Goal: Task Accomplishment & Management: Use online tool/utility

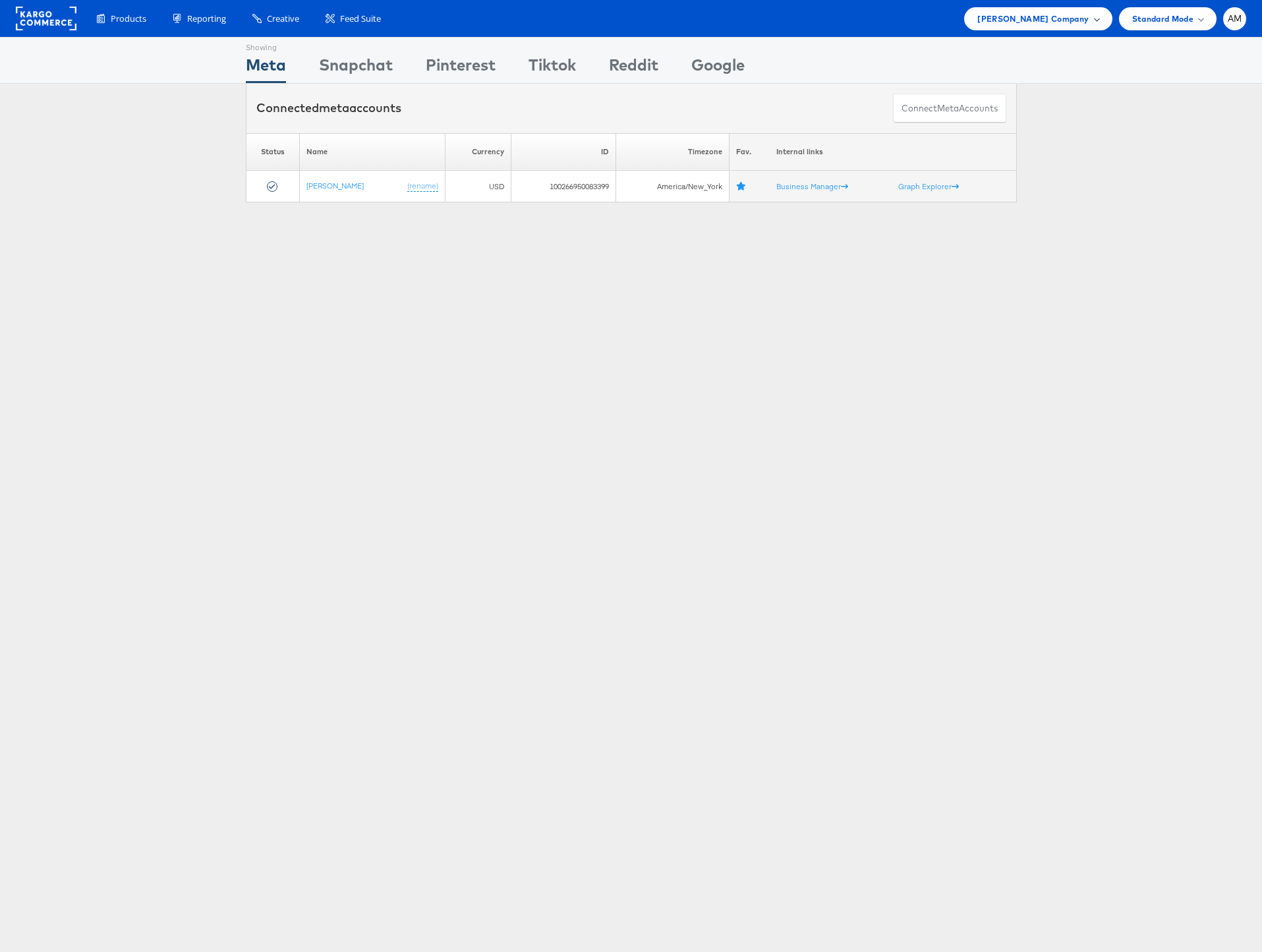
click at [1002, 18] on span "Steve Madden Company" at bounding box center [1033, 18] width 112 height 13
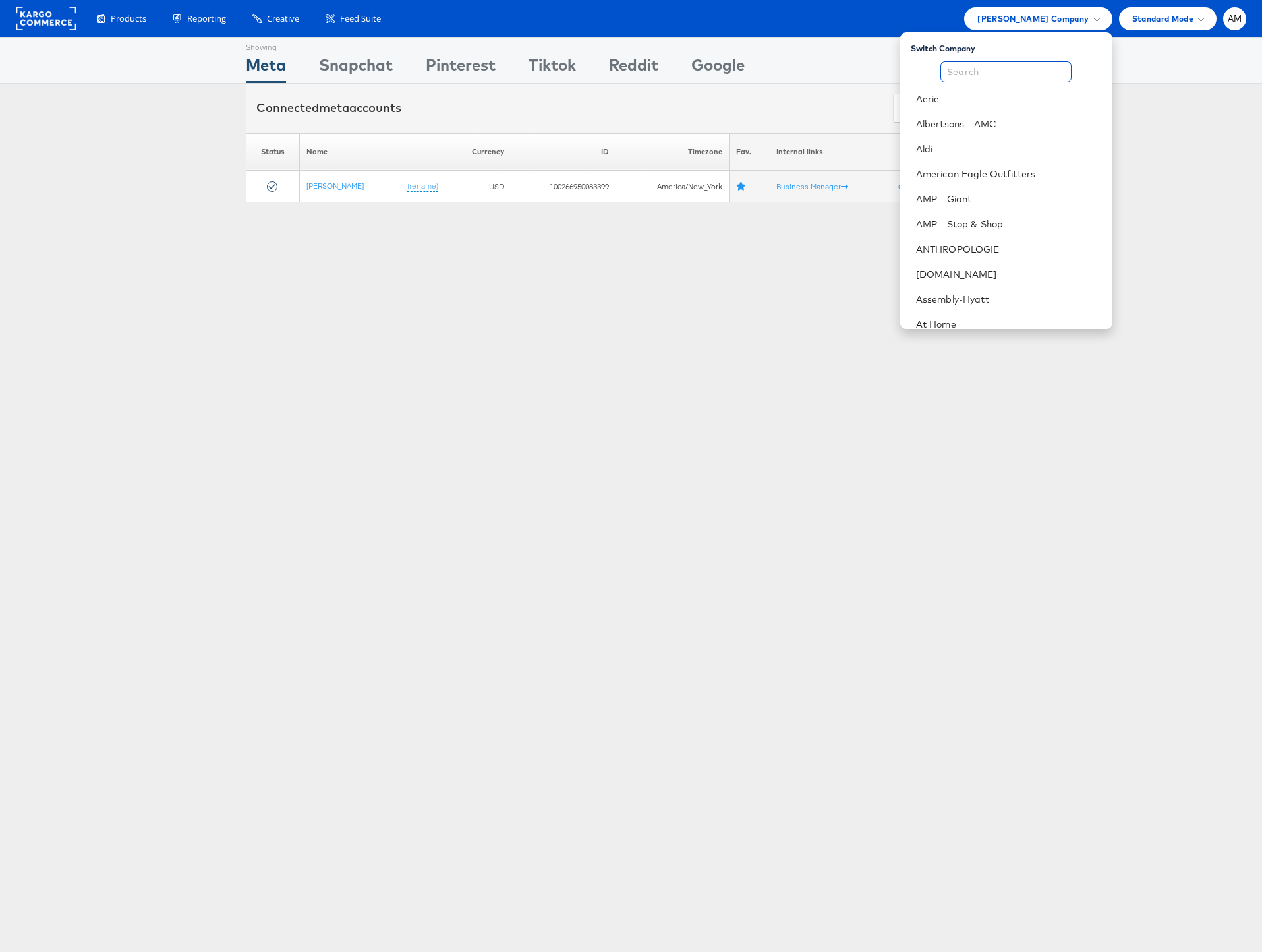
click at [978, 73] on input "text" at bounding box center [1005, 72] width 131 height 21
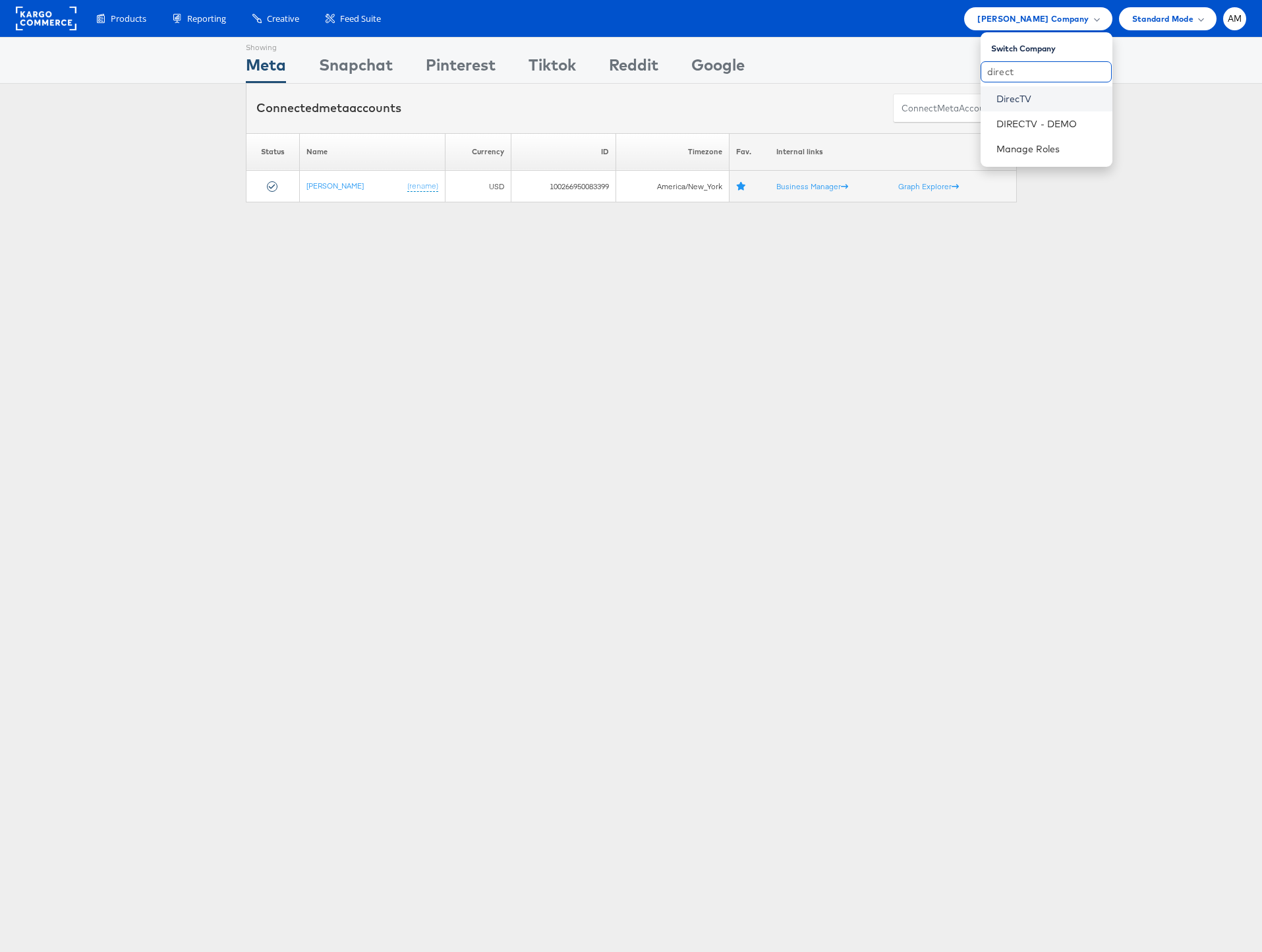
type input "direct"
click at [1013, 101] on link "DirecTV" at bounding box center [1049, 99] width 105 height 13
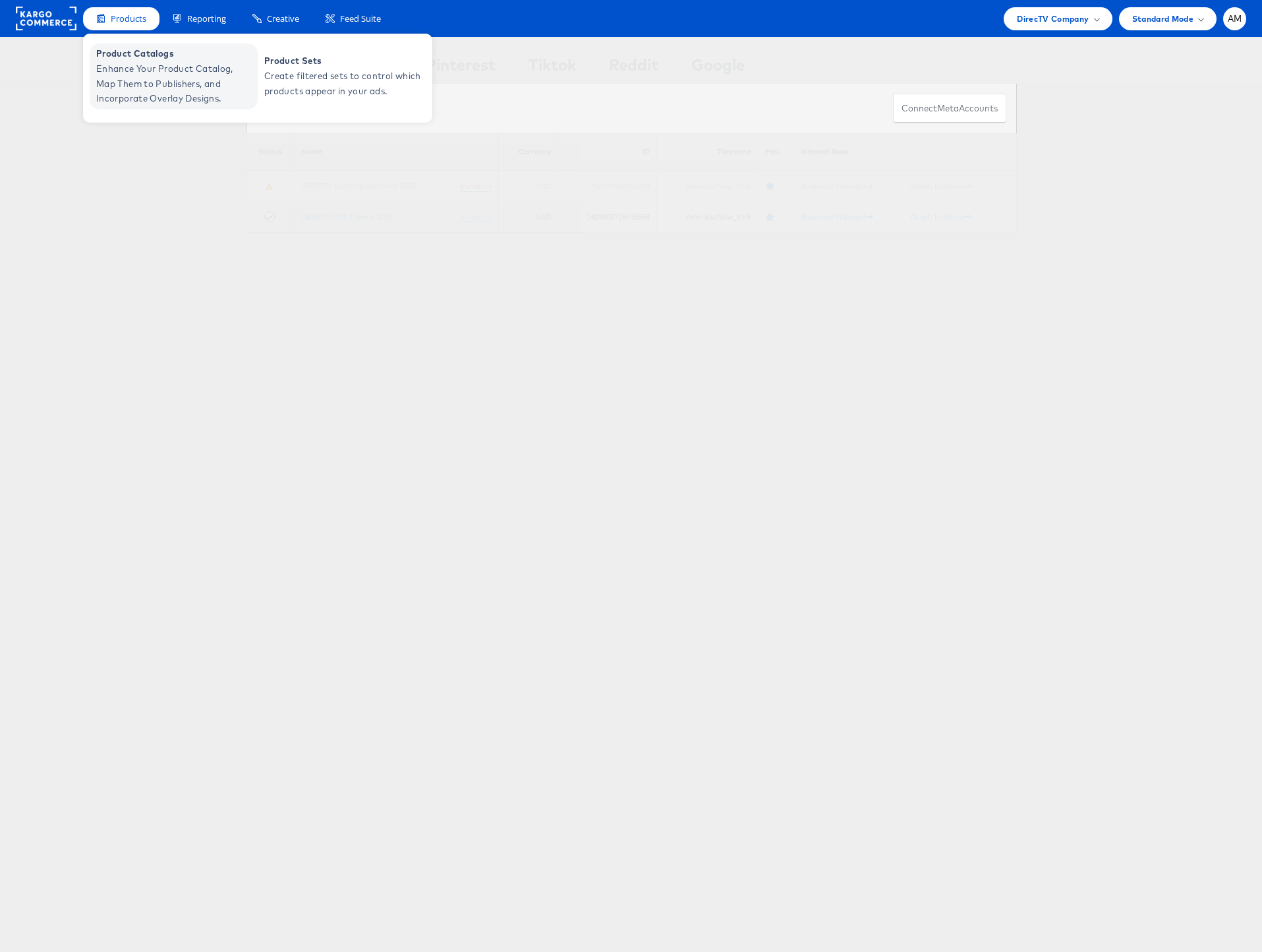
click at [141, 65] on span "Enhance Your Product Catalog, Map Them to Publishers, and Incorporate Overlay D…" at bounding box center [176, 83] width 158 height 45
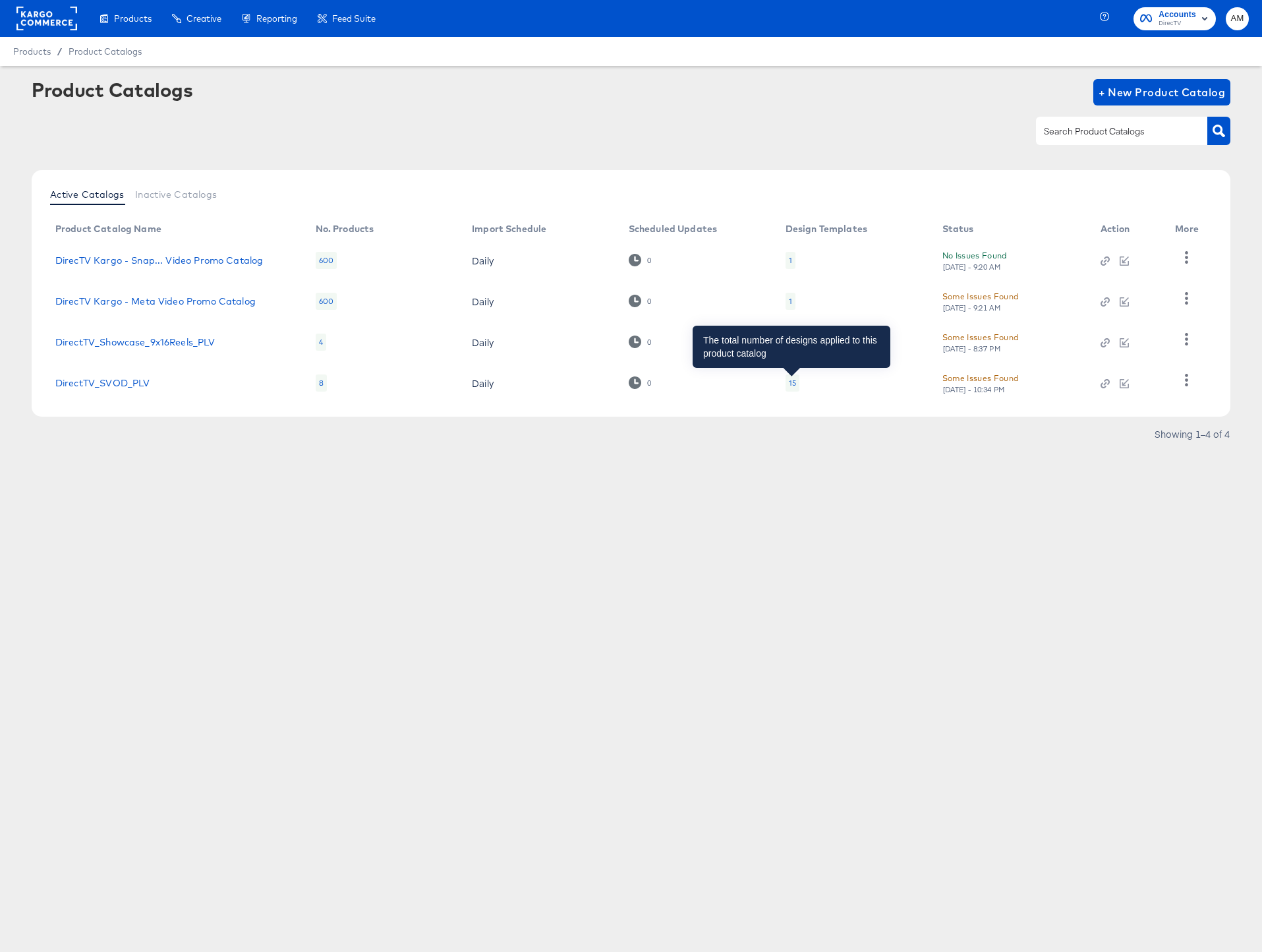
click at [791, 384] on div "15" at bounding box center [792, 382] width 8 height 11
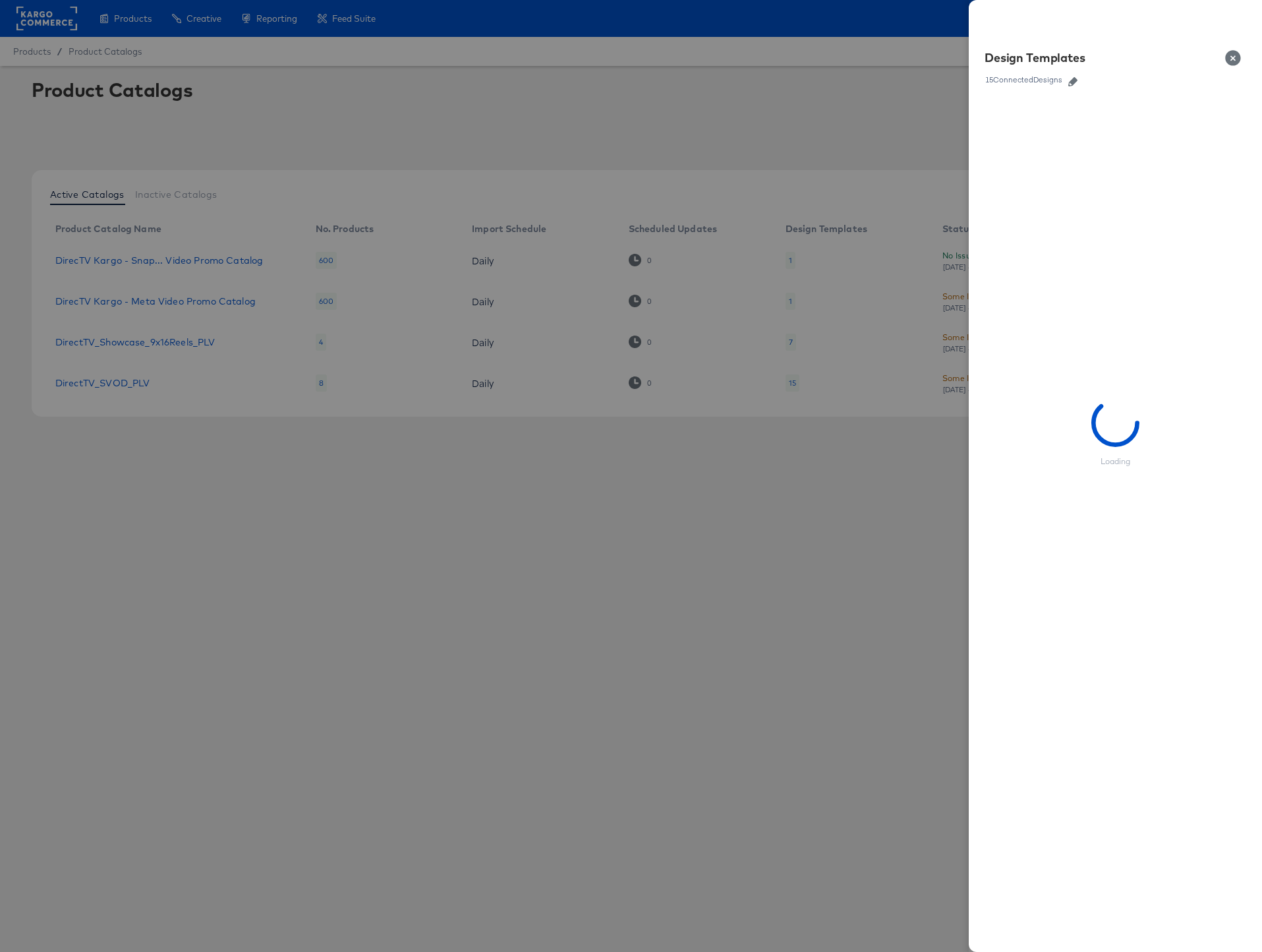
click at [1075, 80] on icon "button" at bounding box center [1073, 82] width 10 height 10
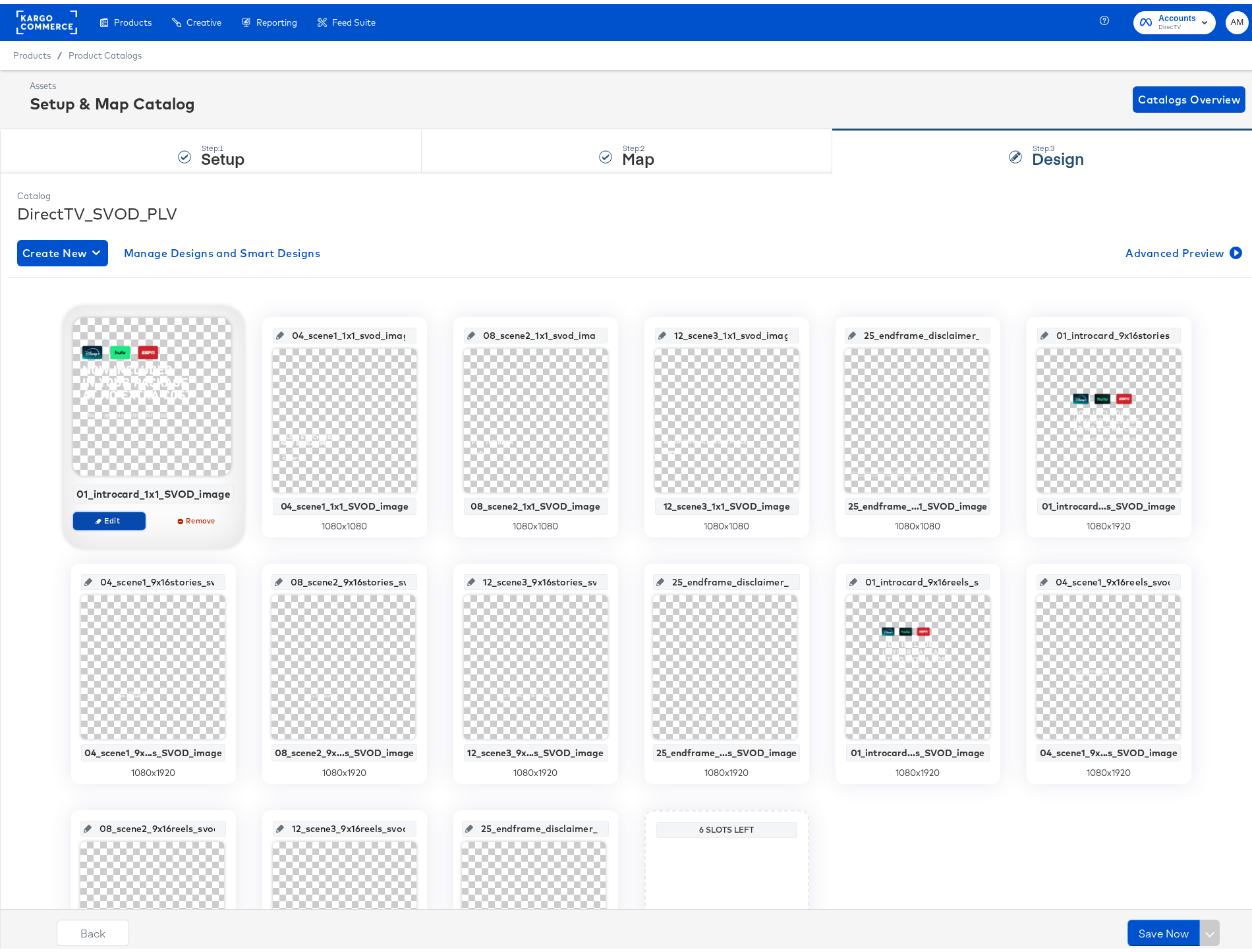
click at [97, 519] on span "Edit" at bounding box center [108, 517] width 60 height 10
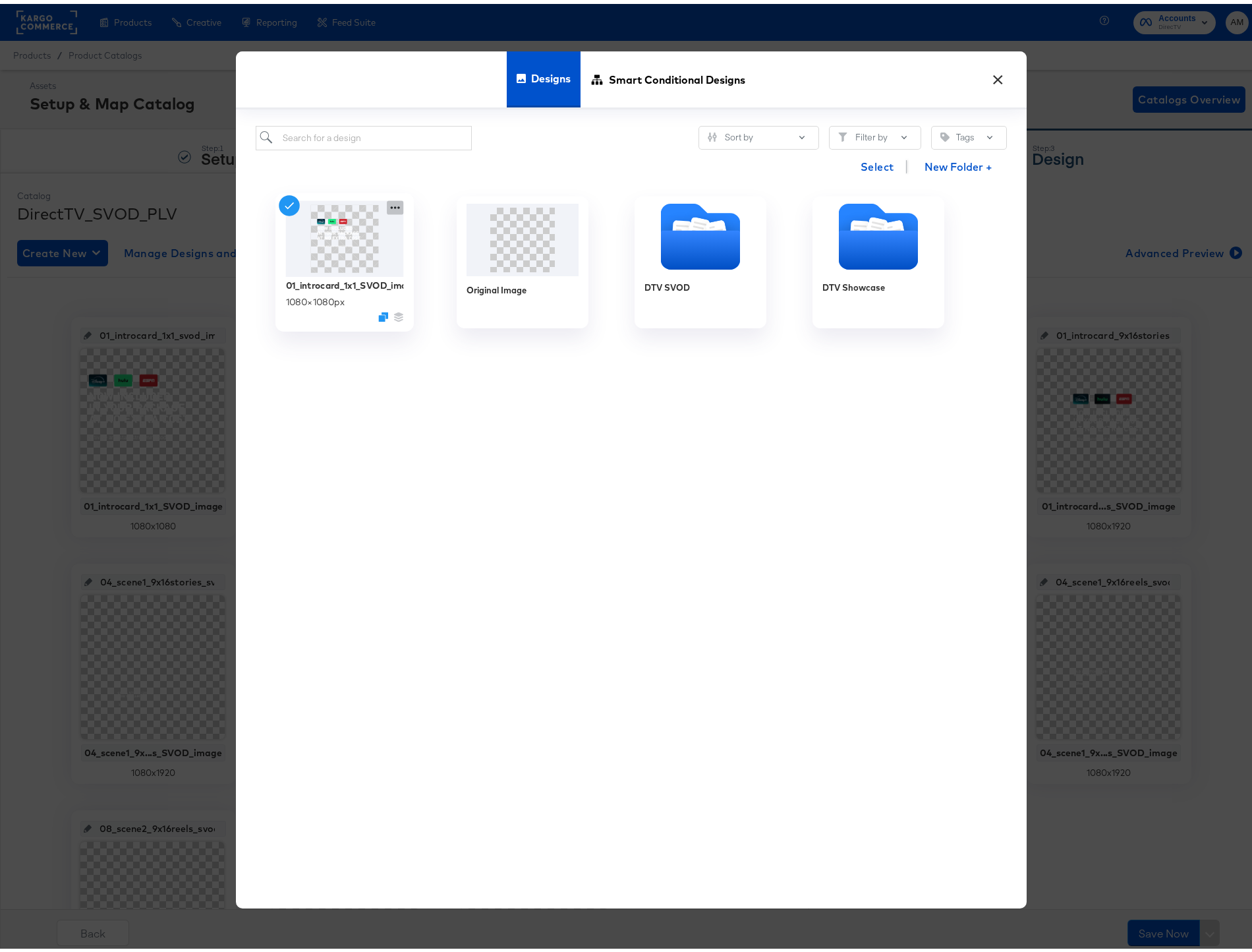
click at [388, 203] on icon at bounding box center [394, 203] width 16 height 13
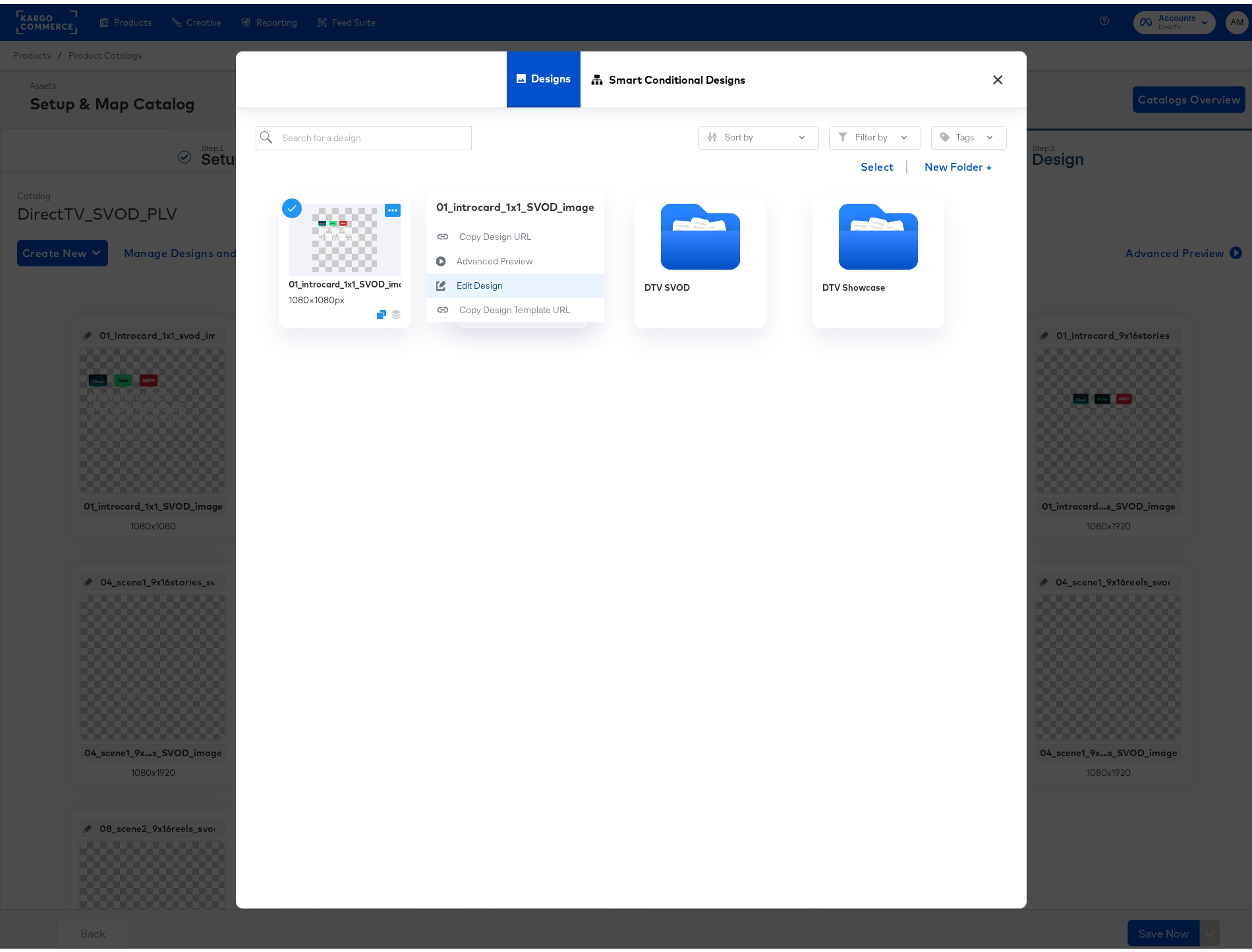
click at [456, 282] on div "Edit Design Edit Design" at bounding box center [456, 282] width 0 height 0
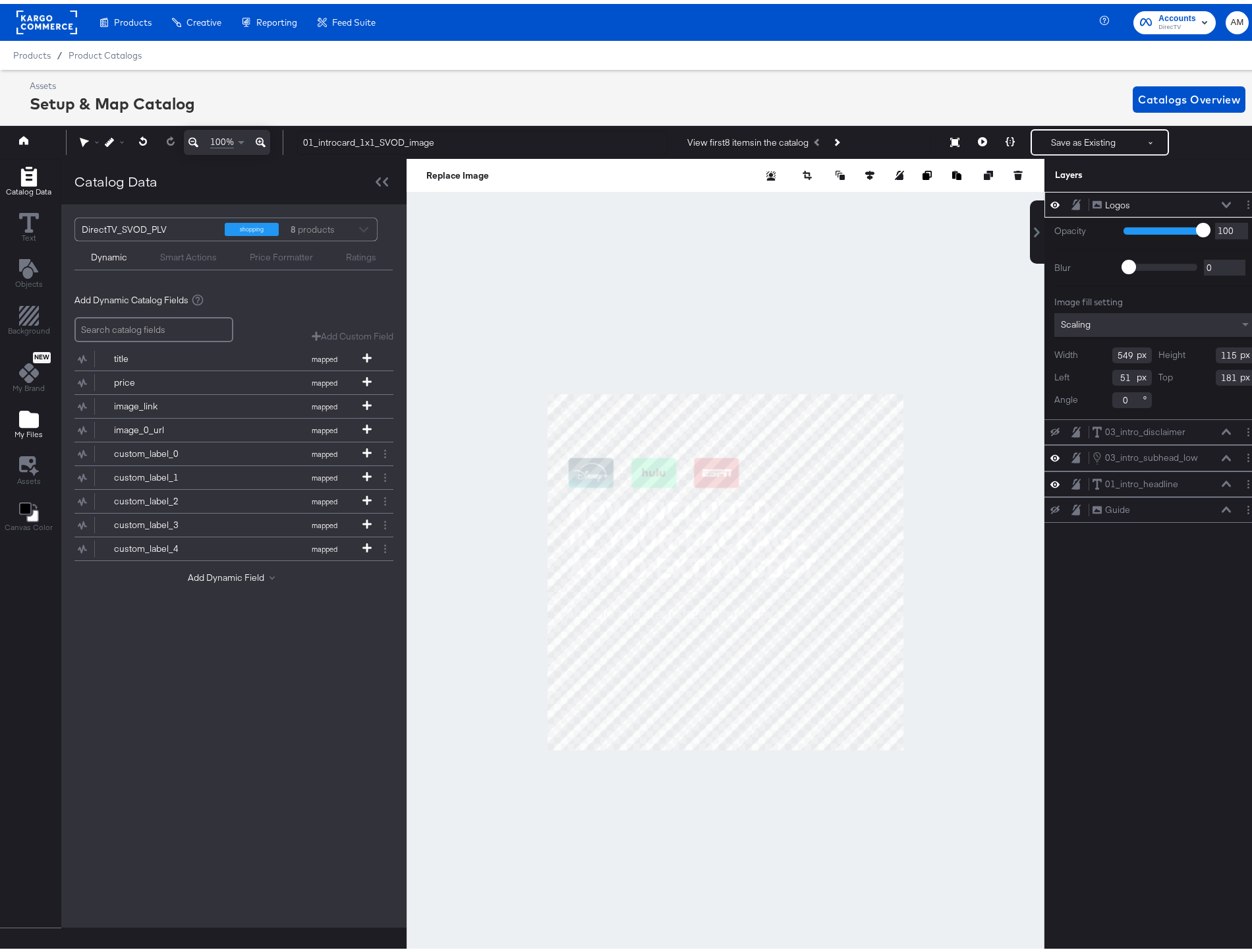
click at [25, 420] on icon "Add Files" at bounding box center [29, 415] width 20 height 17
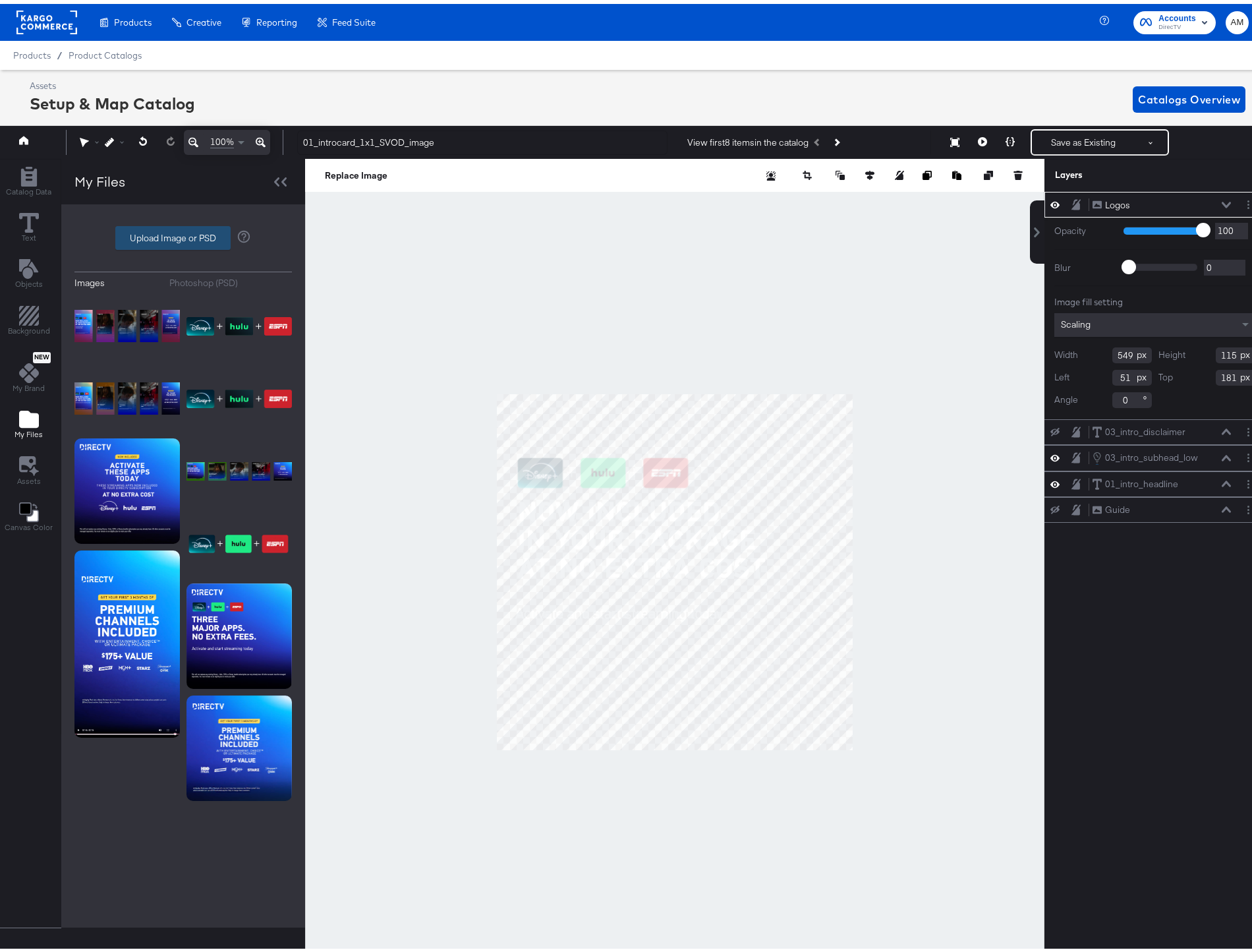
click at [139, 232] on label "Upload Image or PSD" at bounding box center [172, 233] width 114 height 22
click at [183, 234] on input "Upload Image or PSD" at bounding box center [183, 234] width 0 height 0
click at [157, 231] on label "Upload Image or PSD" at bounding box center [172, 233] width 114 height 22
click at [183, 234] on input "Upload Image or PSD" at bounding box center [183, 234] width 0 height 0
type input "C:\fakepath\SVOD_intro_logos_1x1Meta.png"
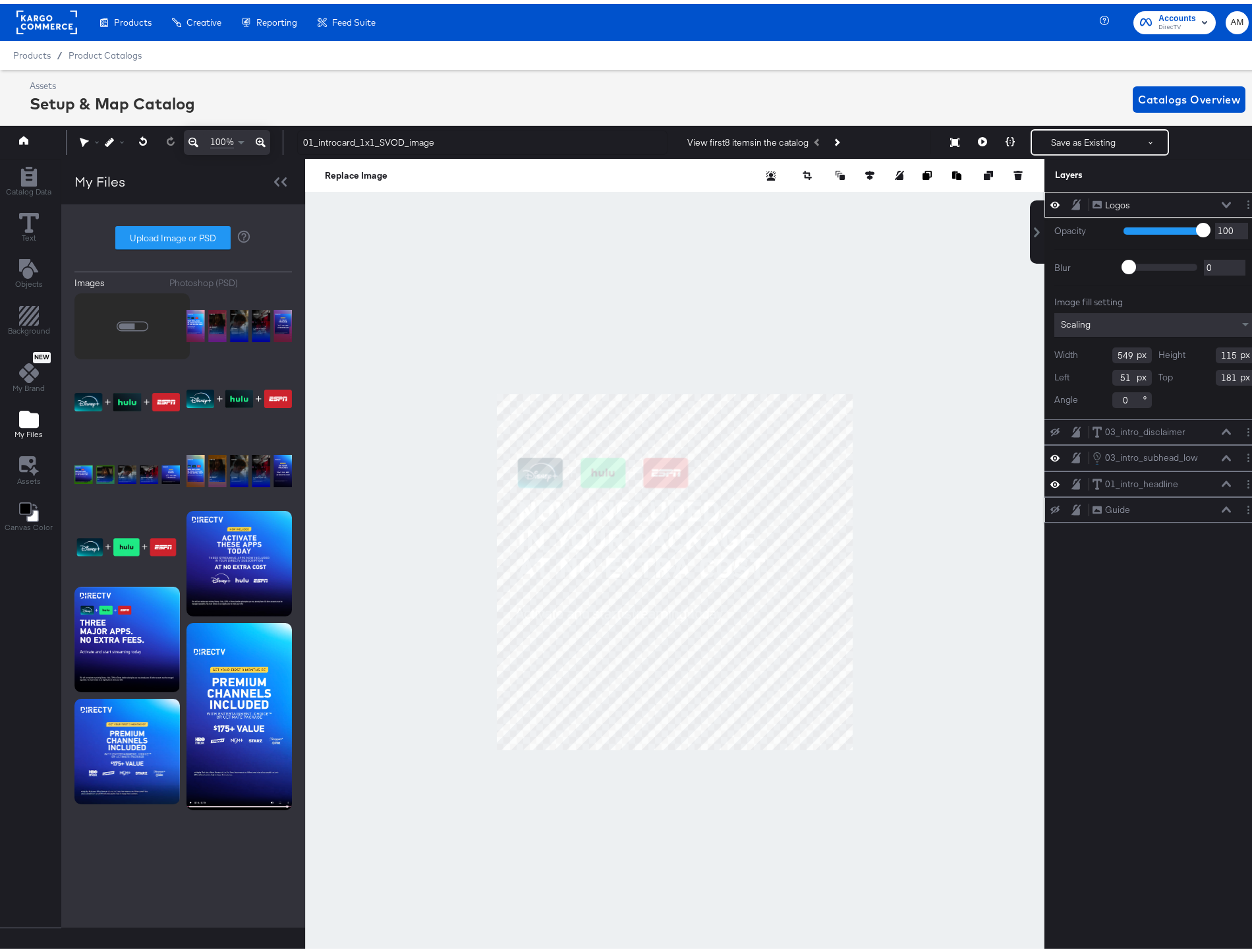
click at [1050, 506] on icon at bounding box center [1055, 505] width 10 height 9
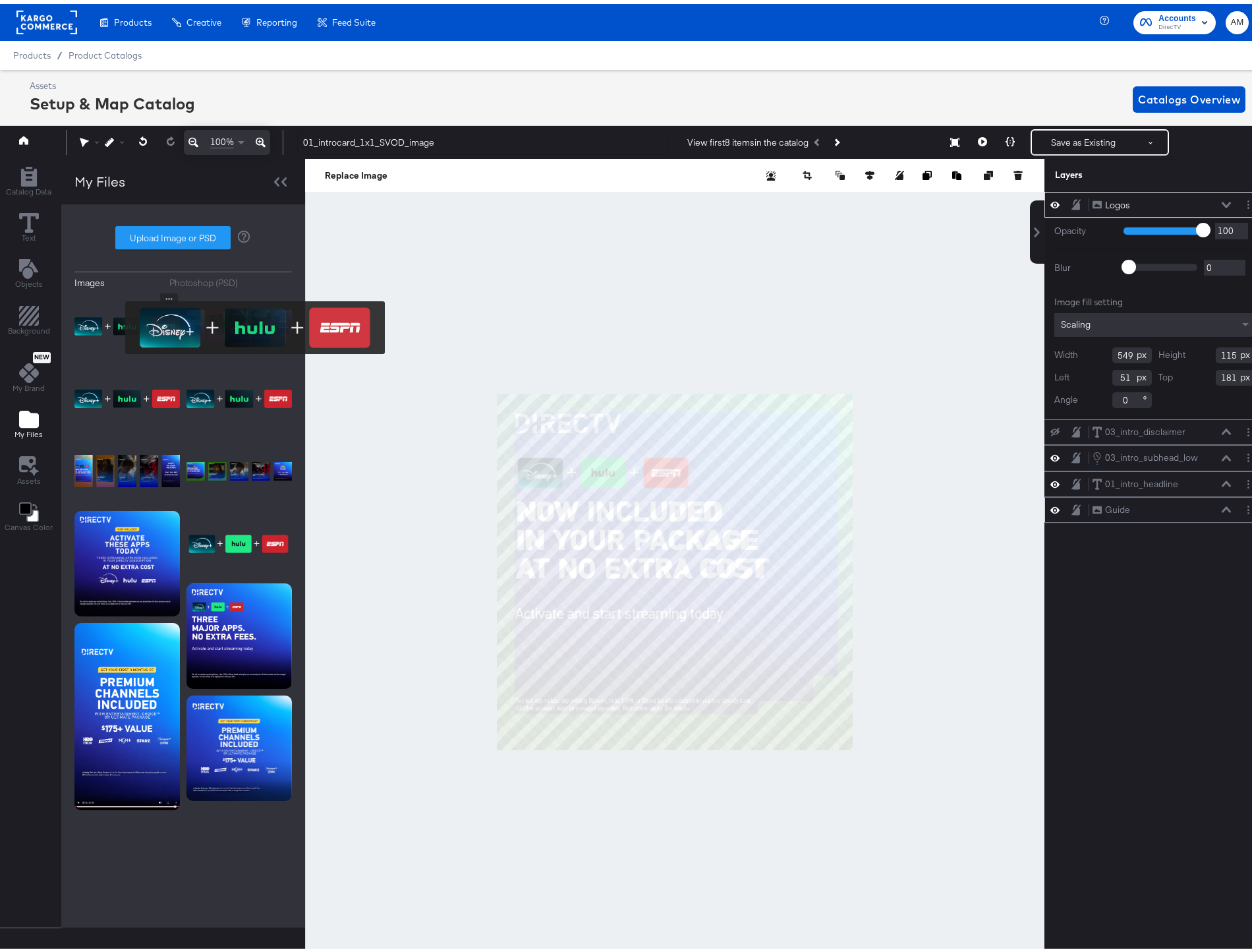
click at [117, 324] on img at bounding box center [127, 322] width 105 height 66
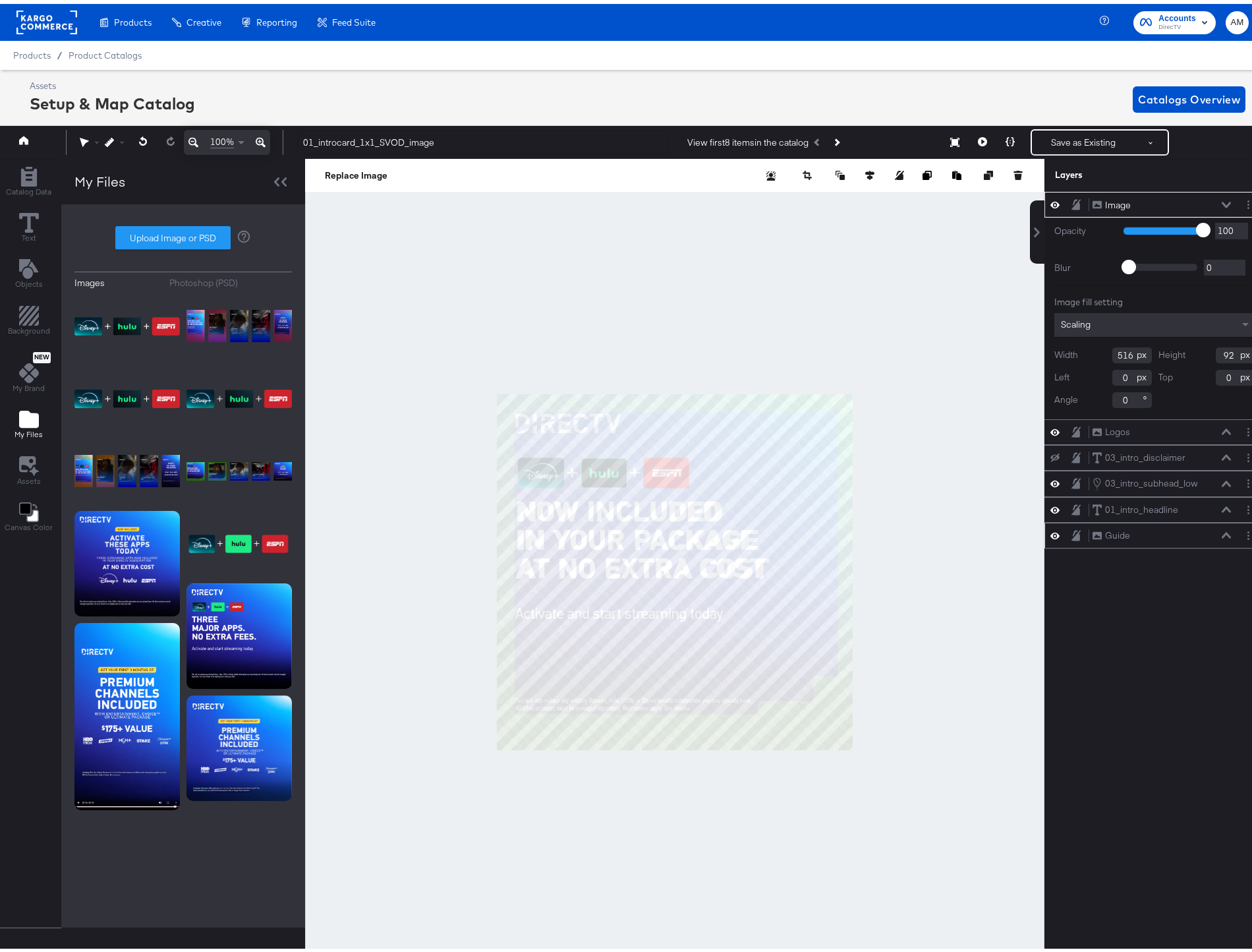
type input "68"
type input "193"
type input "65"
click at [1222, 199] on icon at bounding box center [1227, 201] width 10 height 7
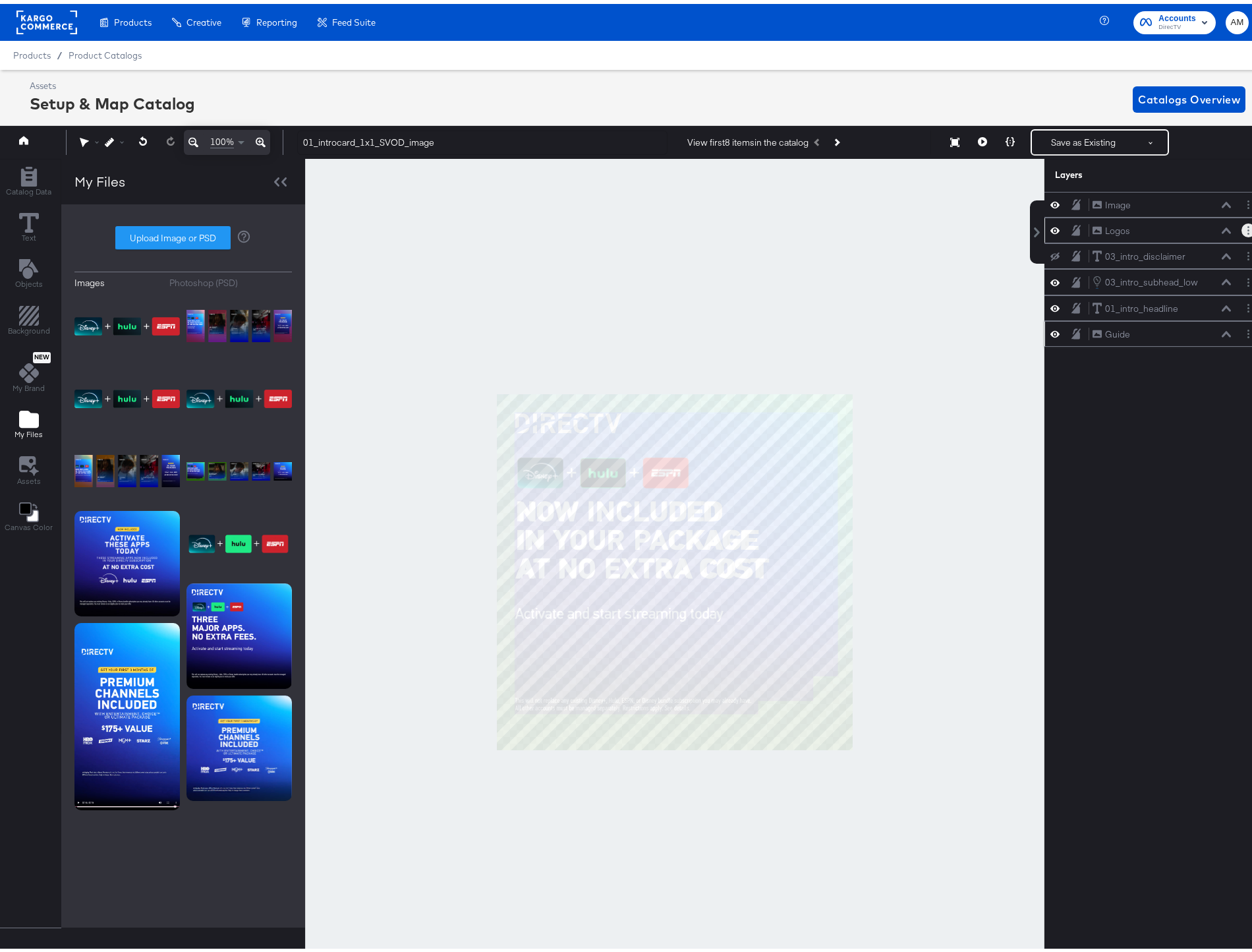
click at [1241, 233] on div at bounding box center [1248, 226] width 13 height 13
click at [1131, 325] on button "Delete" at bounding box center [1145, 322] width 29 height 13
click at [1241, 204] on button "Layer Options" at bounding box center [1248, 201] width 13 height 13
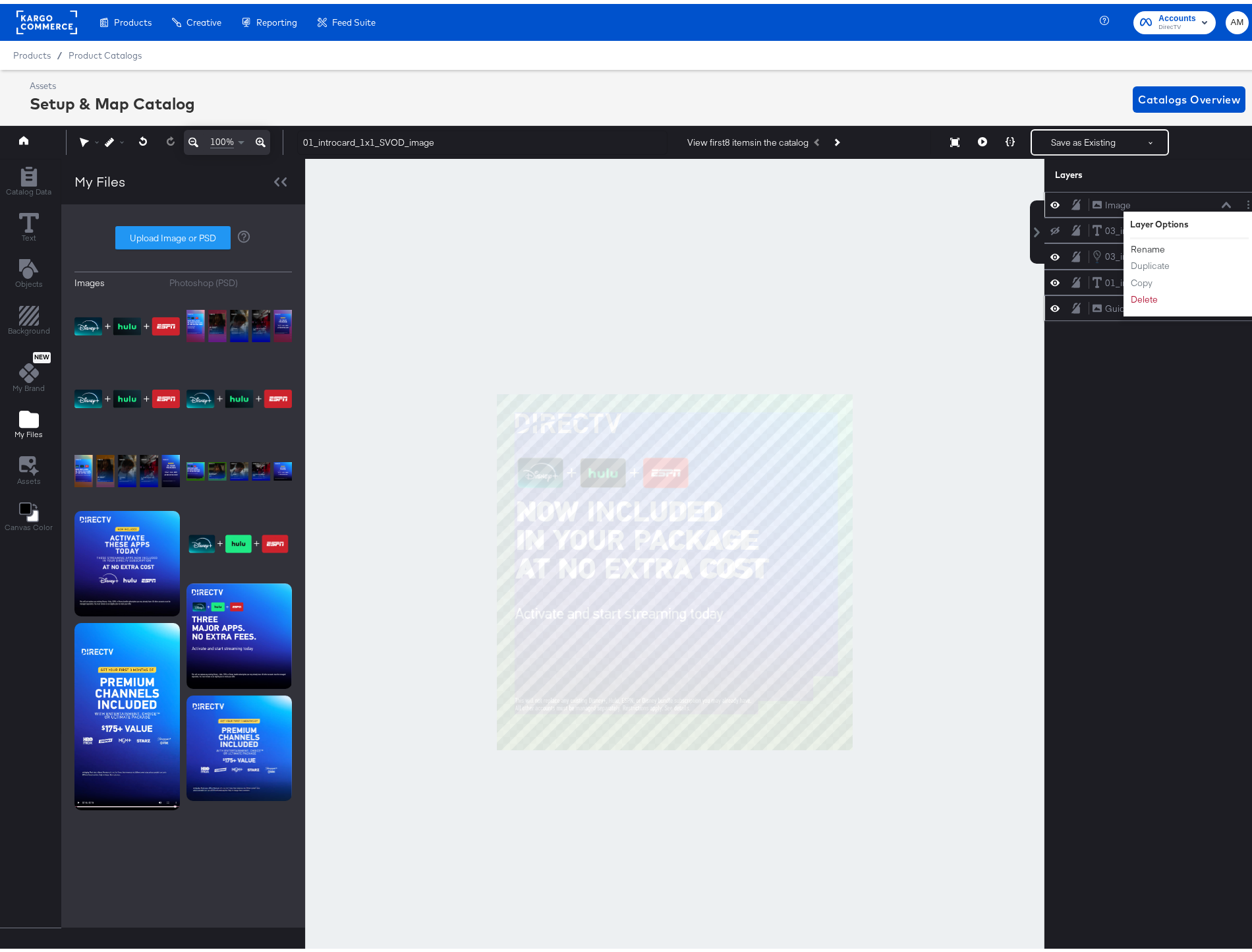
click at [1139, 243] on button "Rename" at bounding box center [1148, 245] width 35 height 13
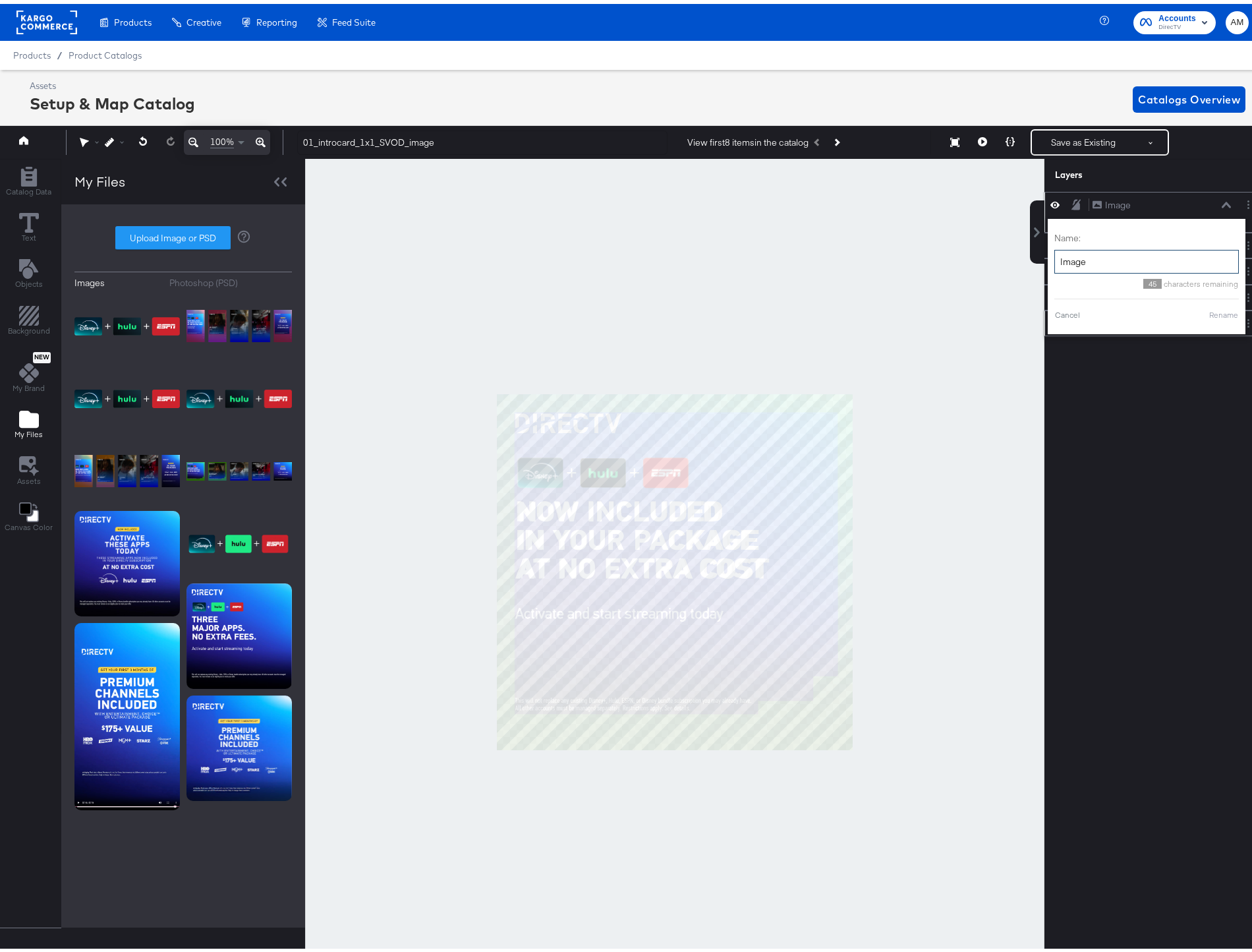
drag, startPoint x: 1088, startPoint y: 262, endPoint x: 1048, endPoint y: 261, distance: 40.0
click at [1054, 261] on input "Image" at bounding box center [1146, 258] width 184 height 25
type input "Logos"
click at [1193, 308] on button "Rename" at bounding box center [1208, 311] width 31 height 11
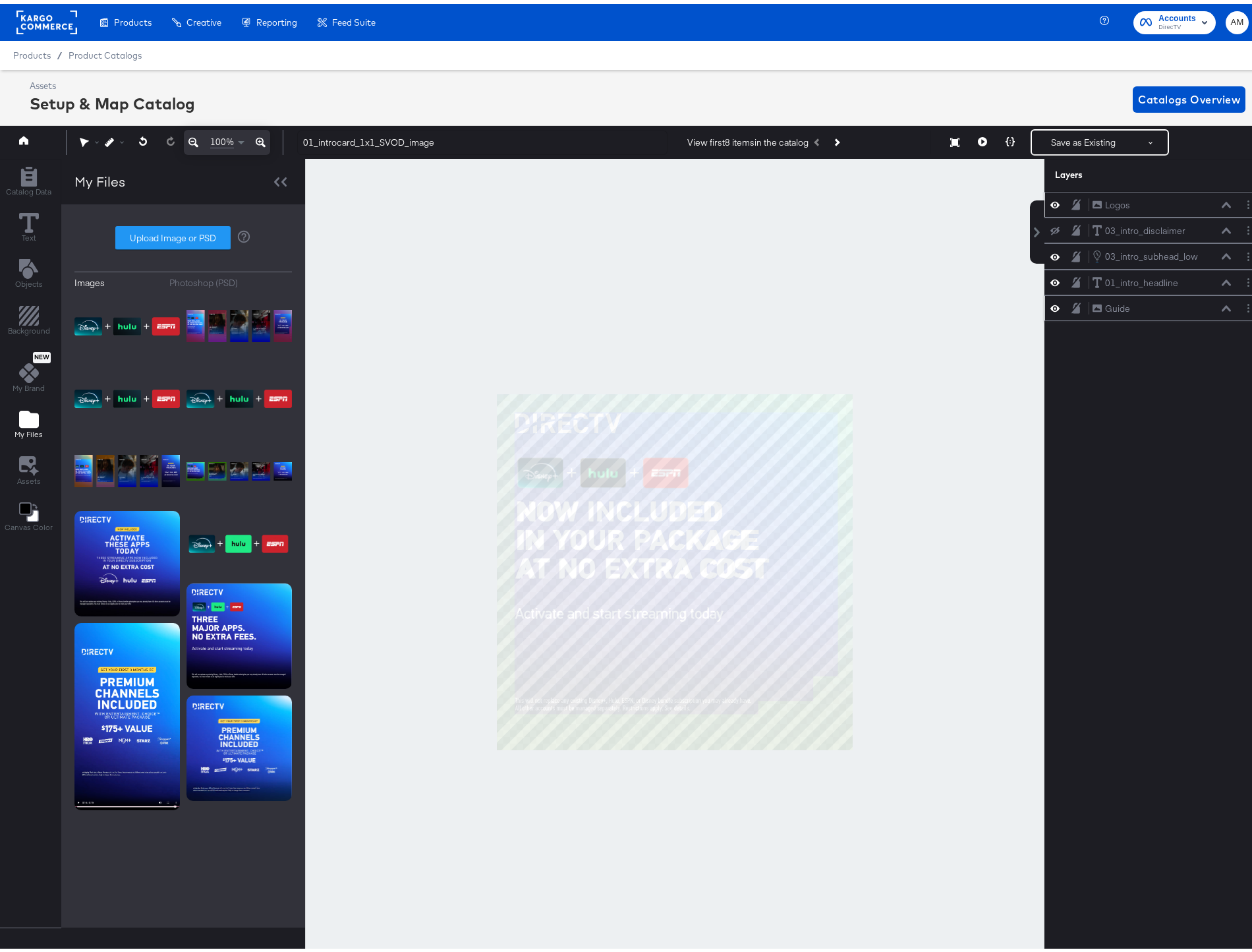
click at [1050, 307] on icon at bounding box center [1055, 305] width 10 height 11
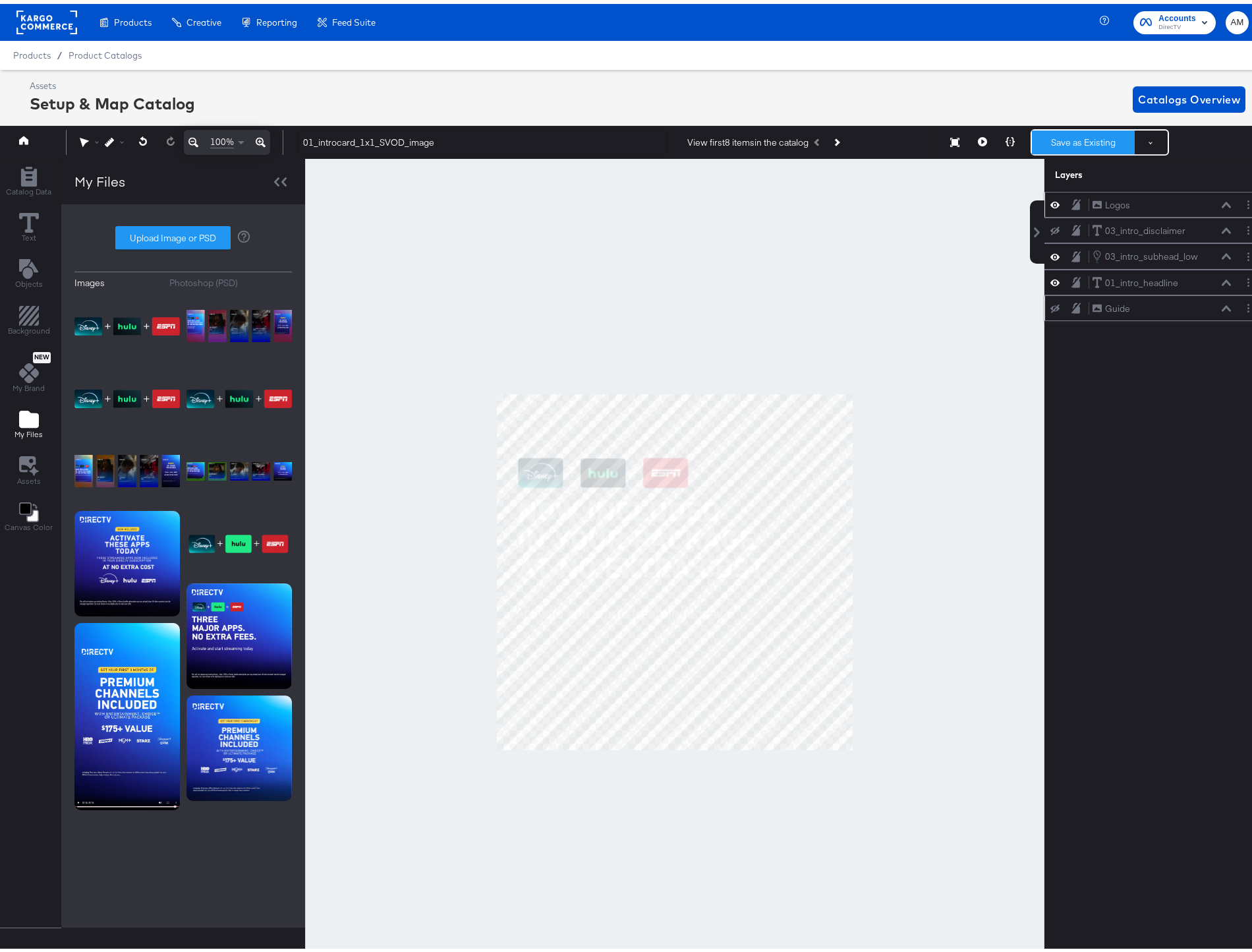
click at [1055, 138] on button "Save as Existing" at bounding box center [1084, 138] width 103 height 24
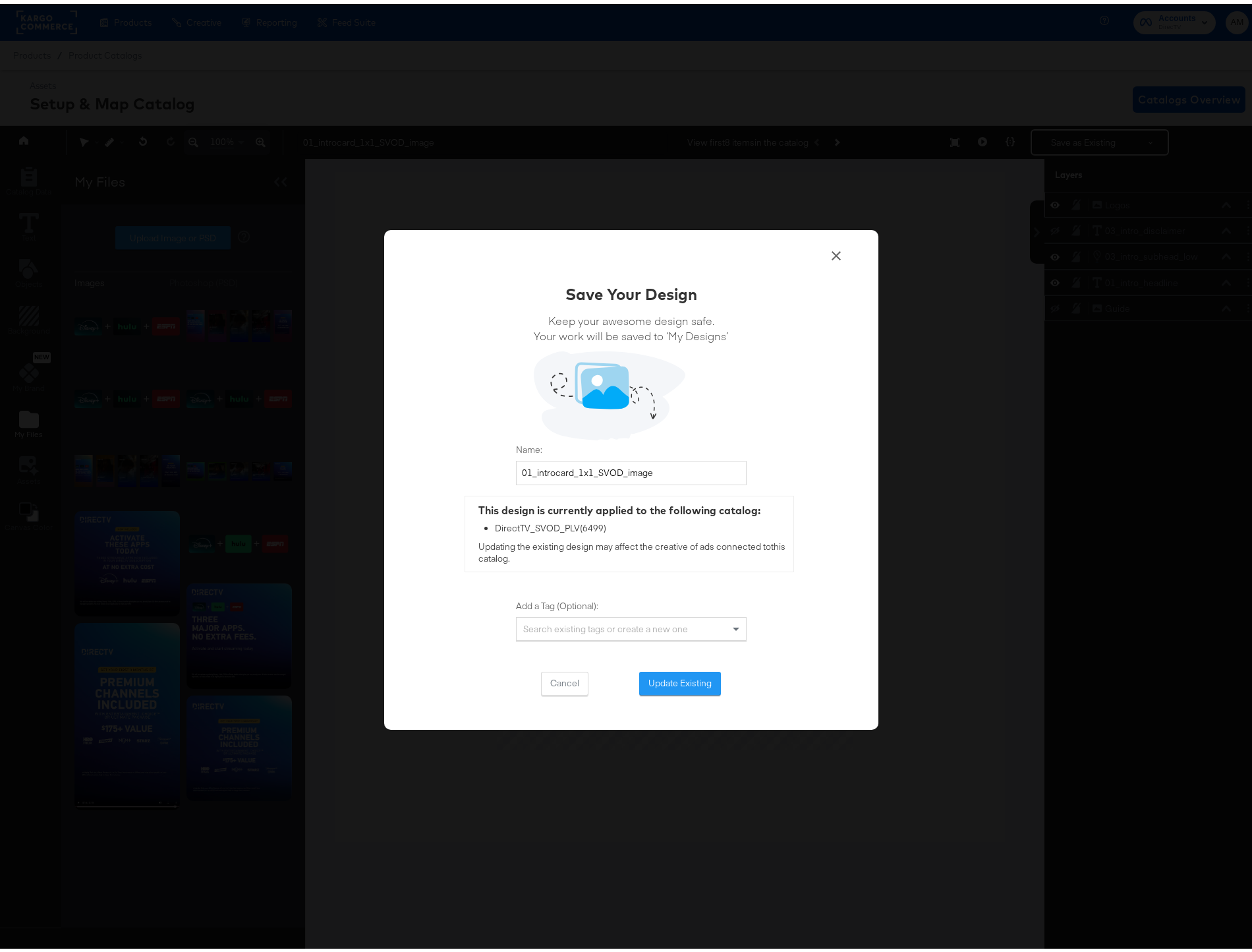
click at [662, 682] on button "Update Existing" at bounding box center [680, 679] width 82 height 24
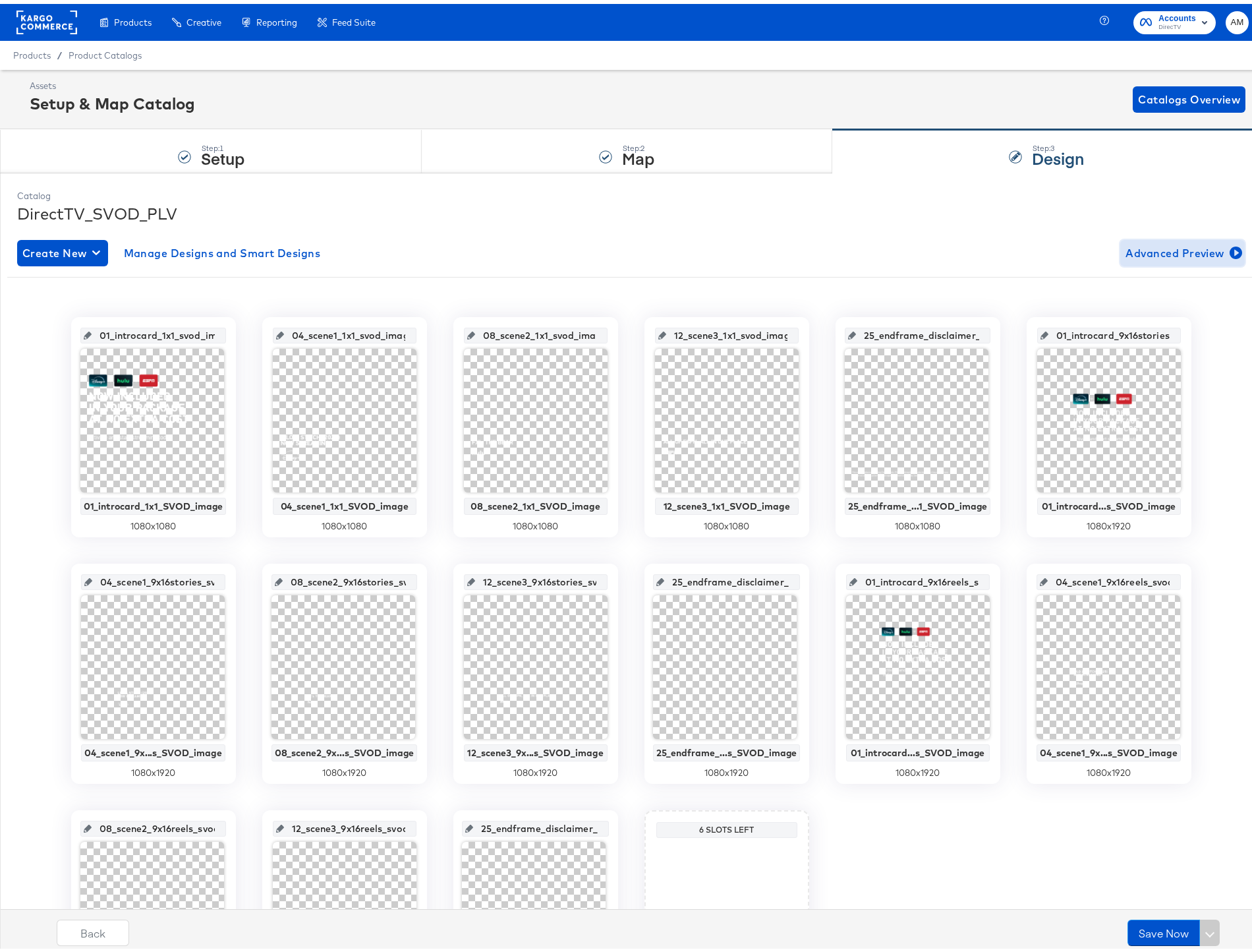
click at [1173, 250] on span "Advanced Preview" at bounding box center [1182, 248] width 114 height 18
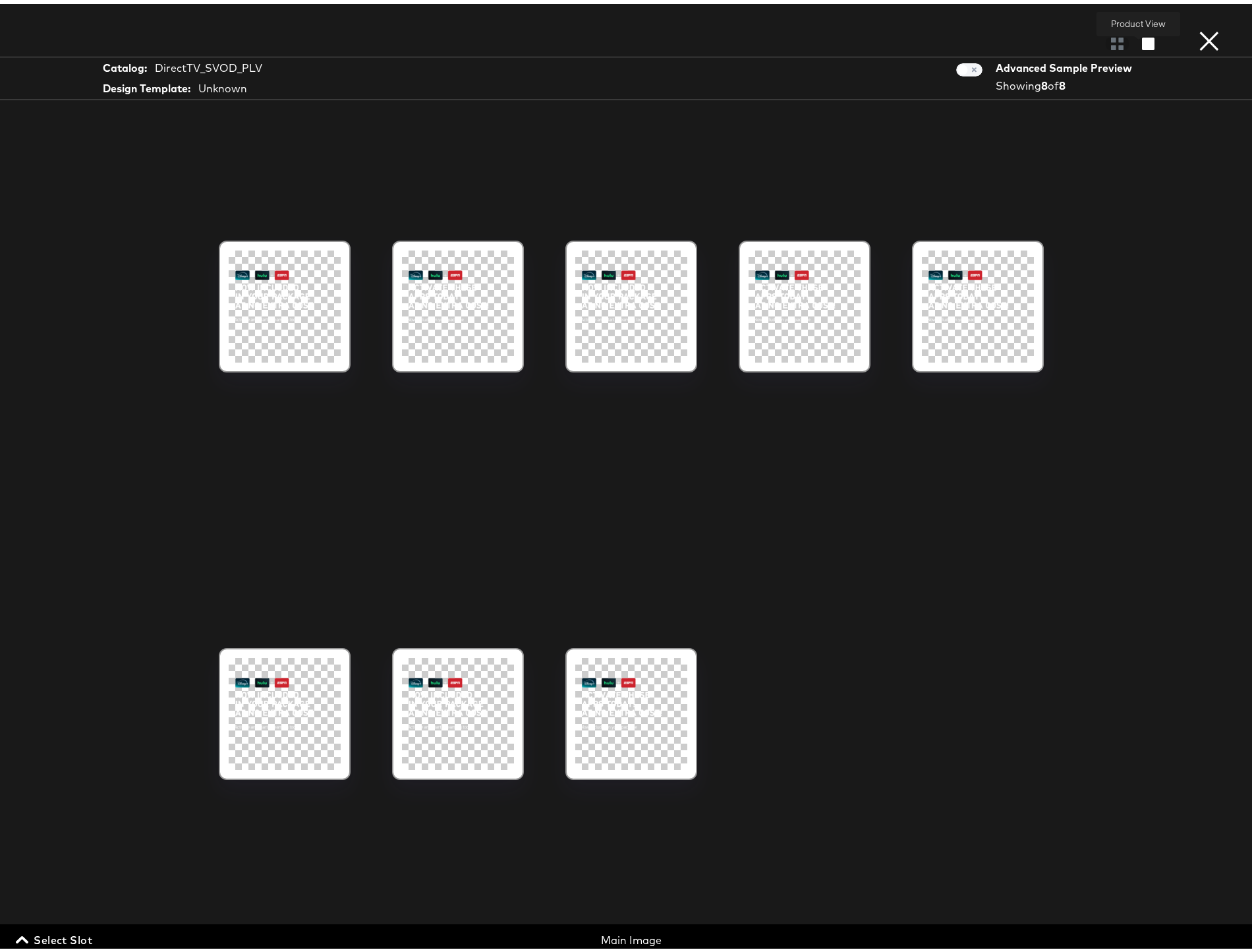
click at [1142, 41] on icon "button" at bounding box center [1148, 39] width 12 height 12
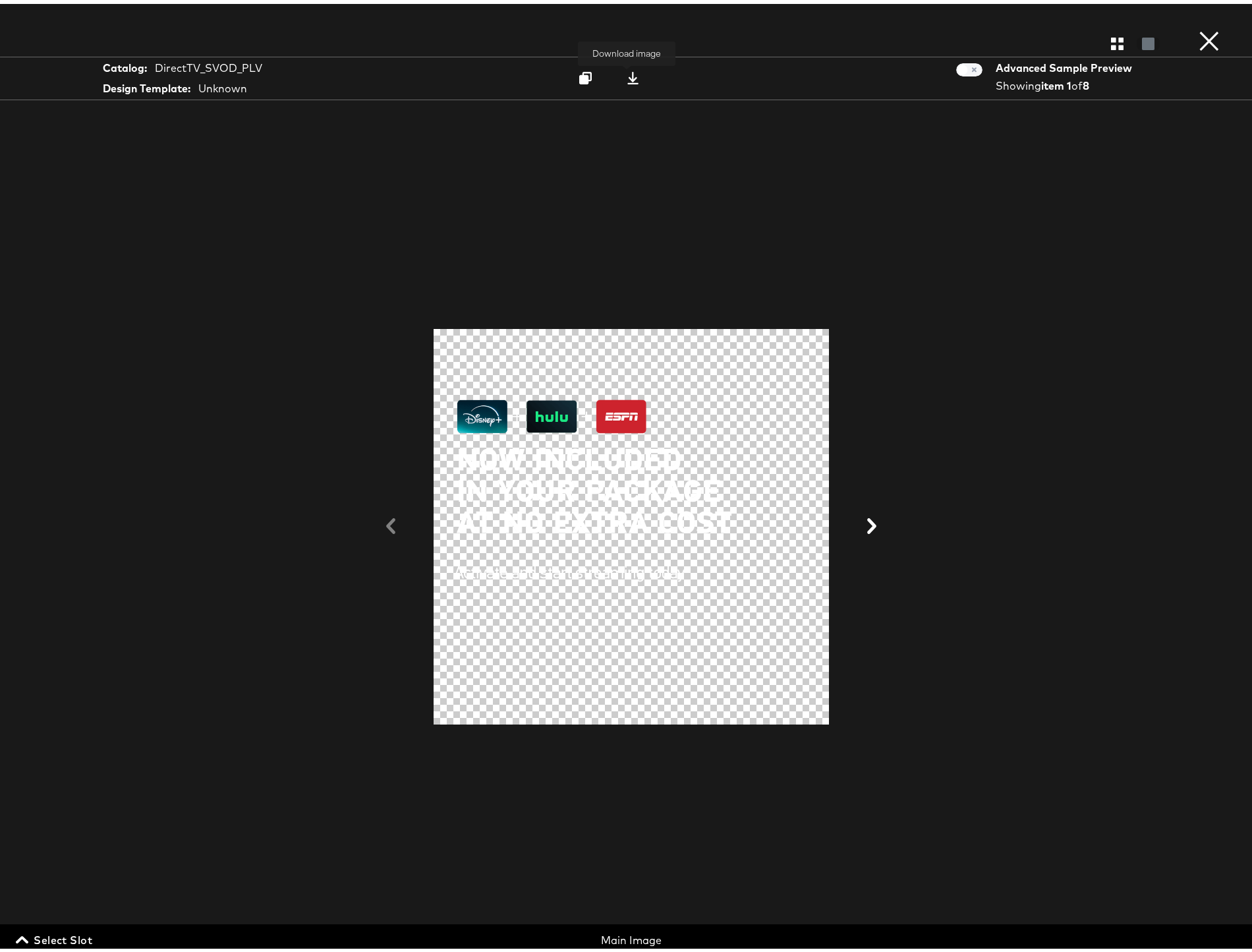
click at [626, 72] on icon at bounding box center [632, 74] width 12 height 12
click at [868, 524] on icon at bounding box center [872, 521] width 10 height 16
click at [626, 74] on icon at bounding box center [632, 74] width 12 height 12
